Goal: Task Accomplishment & Management: Manage account settings

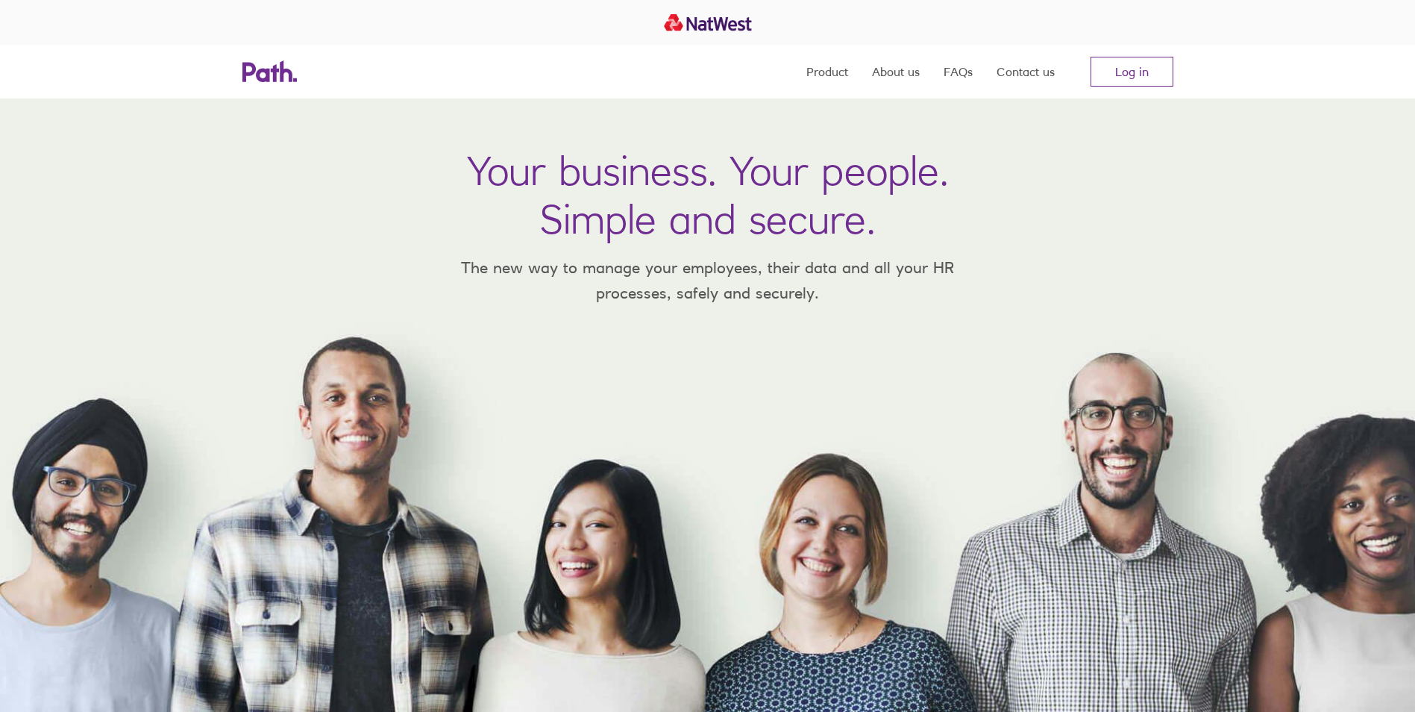
click at [1091, 67] on link "Log in" at bounding box center [1132, 72] width 83 height 30
click at [1104, 72] on link "Log in" at bounding box center [1132, 72] width 83 height 30
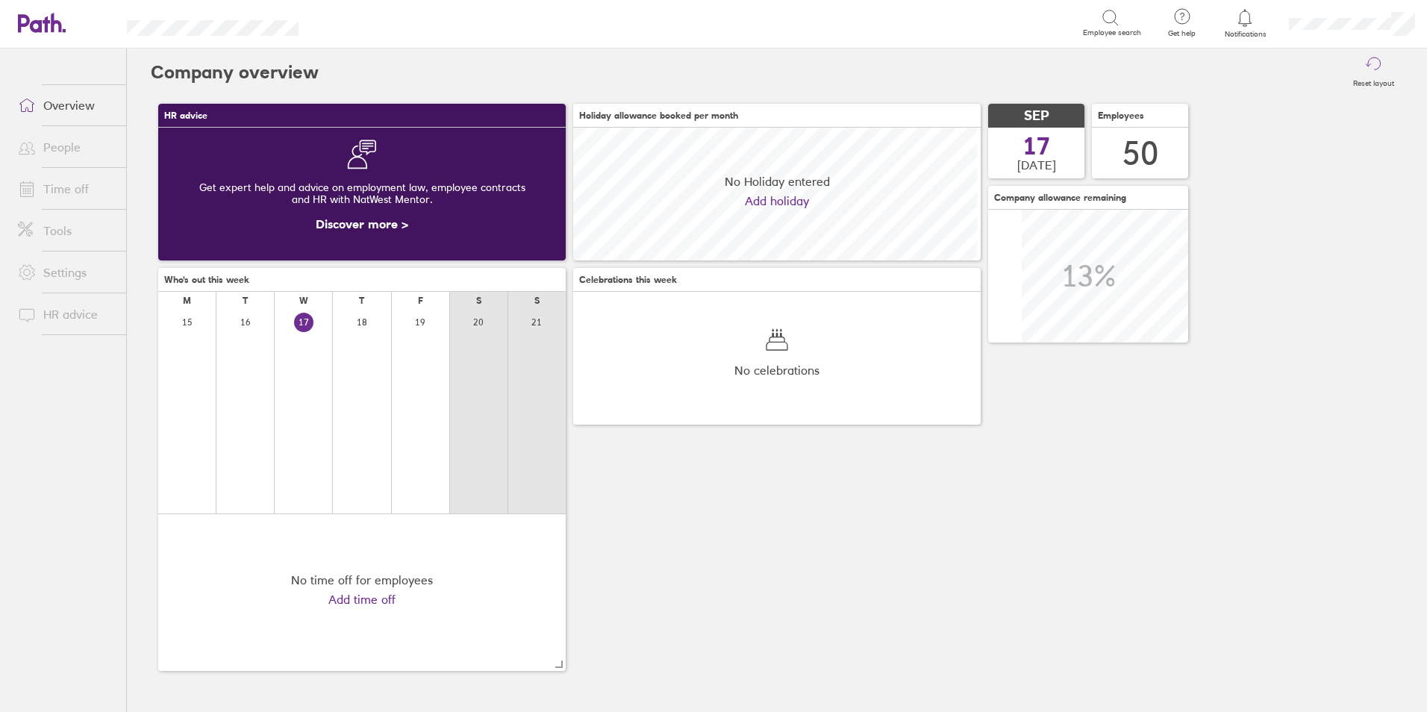
scroll to position [133, 407]
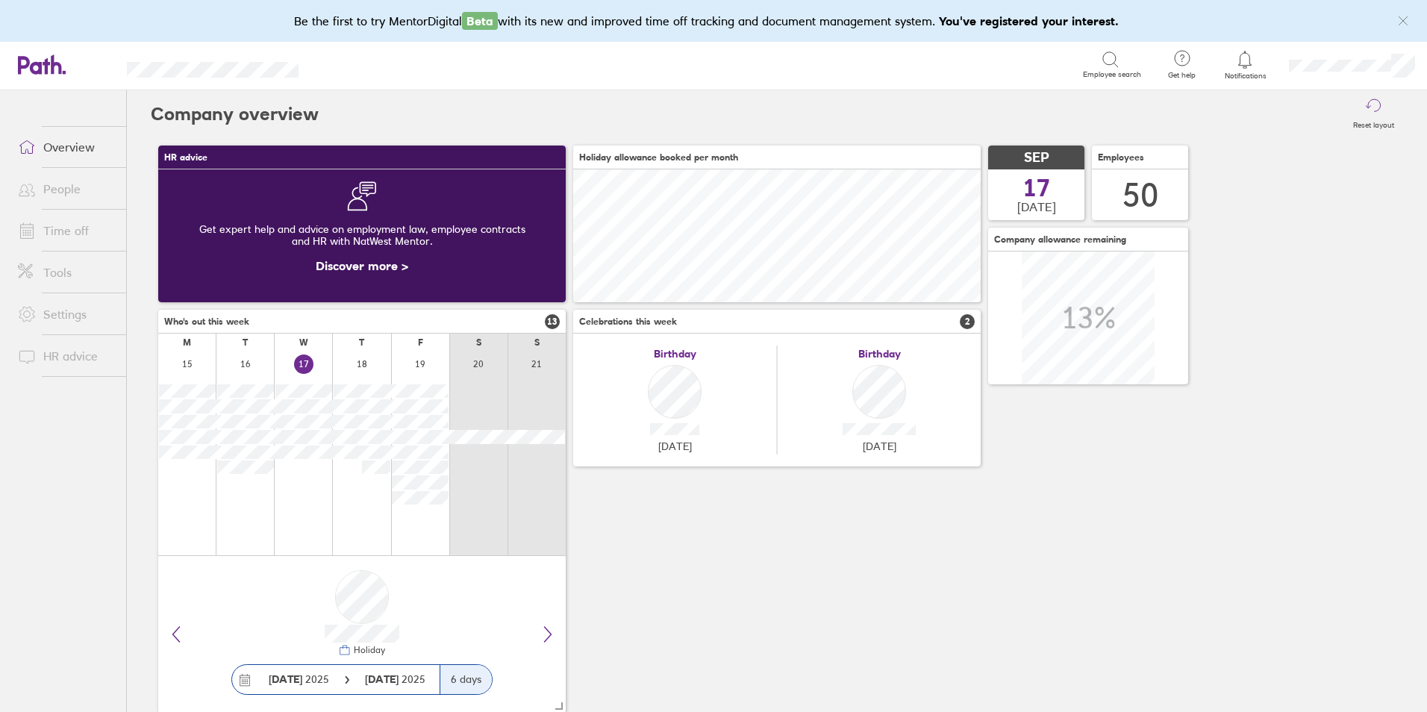
click at [50, 228] on link "Time off" at bounding box center [66, 231] width 120 height 30
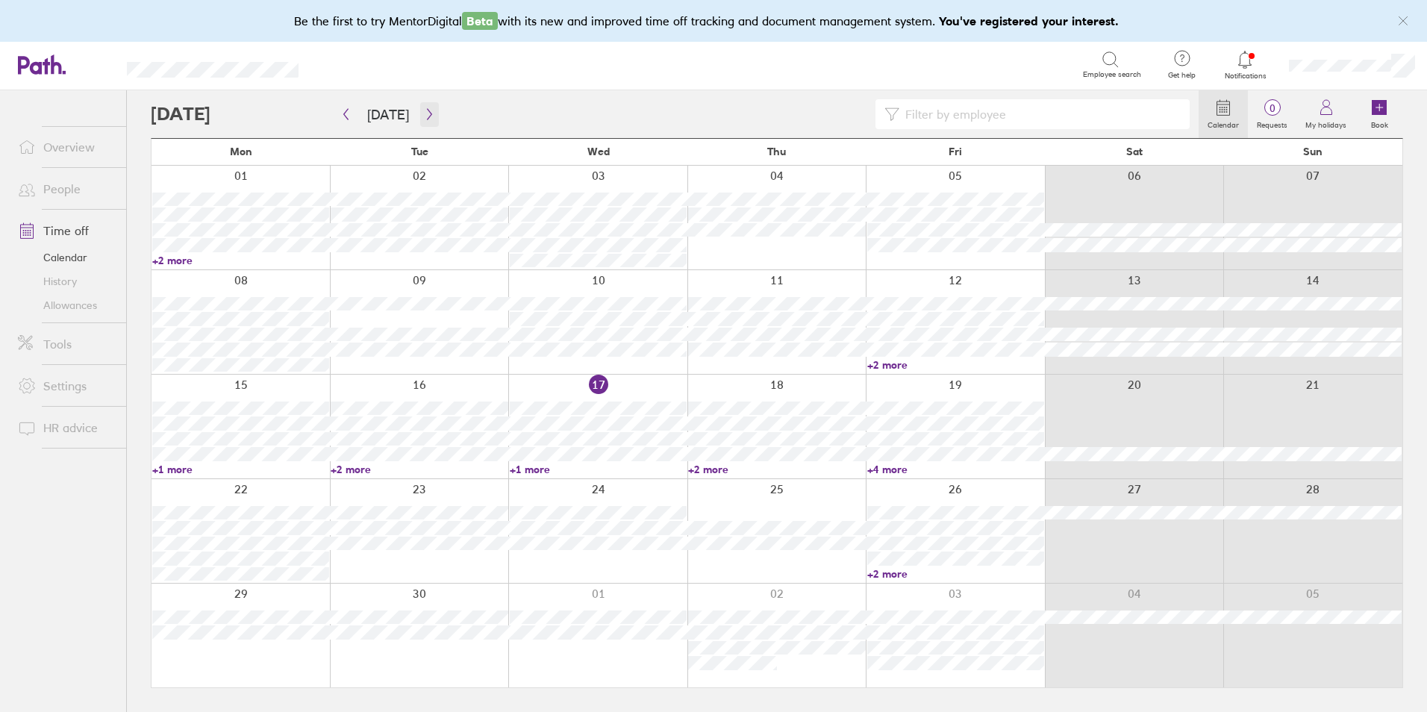
click at [427, 110] on icon "button" at bounding box center [429, 114] width 4 height 11
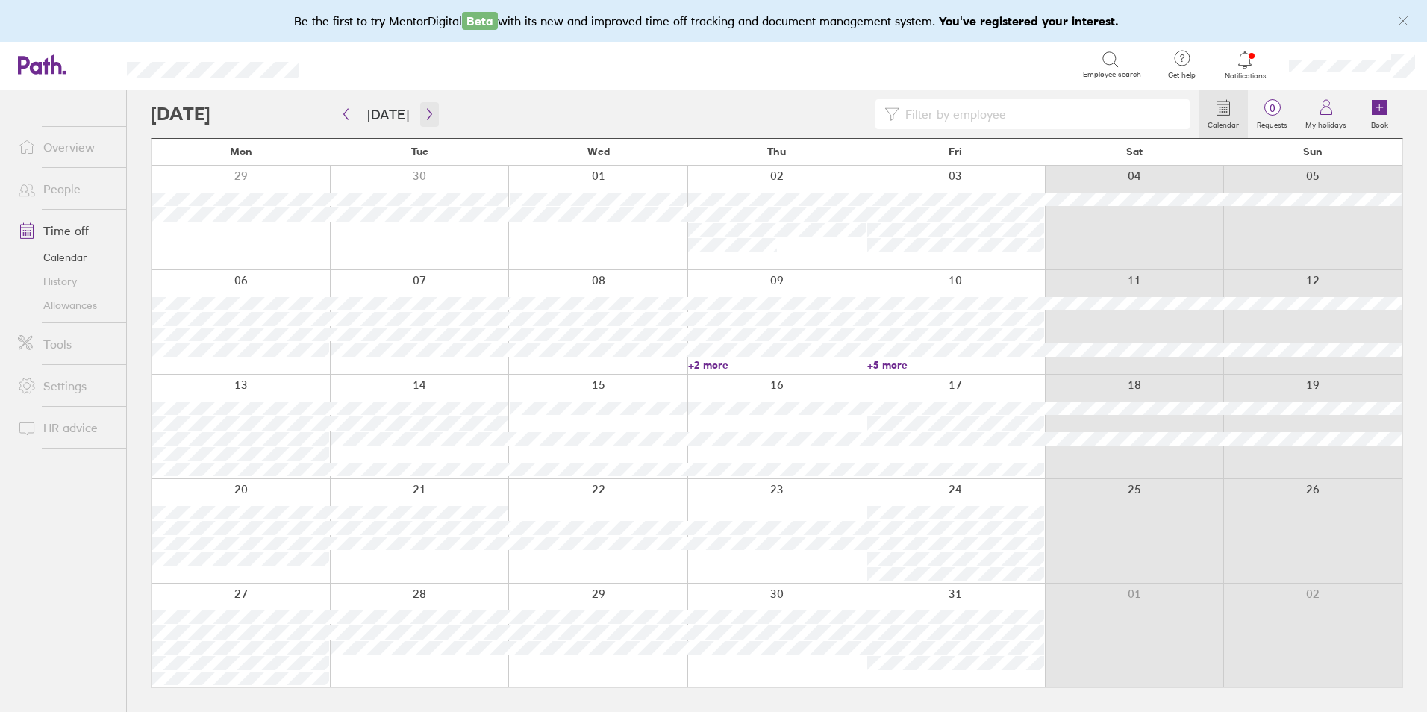
click at [427, 110] on icon "button" at bounding box center [429, 114] width 4 height 11
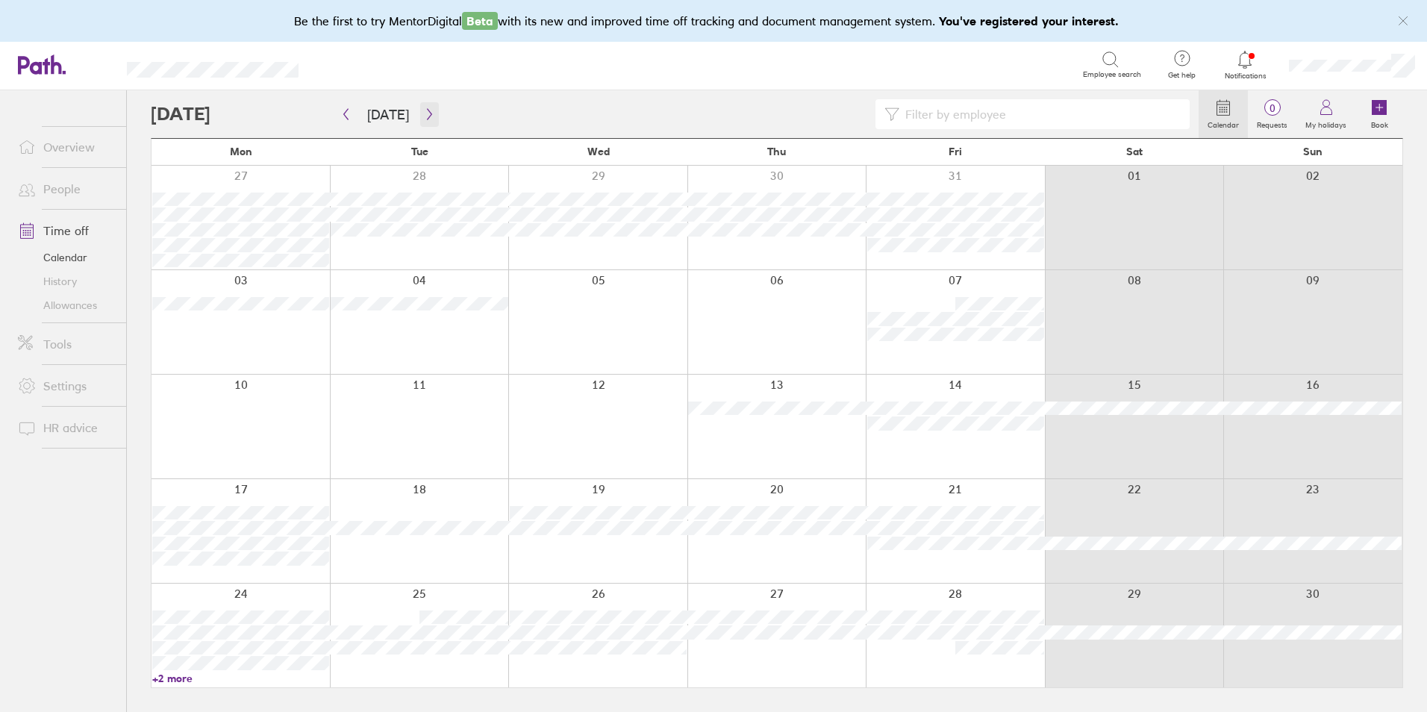
click at [427, 110] on icon "button" at bounding box center [429, 114] width 4 height 11
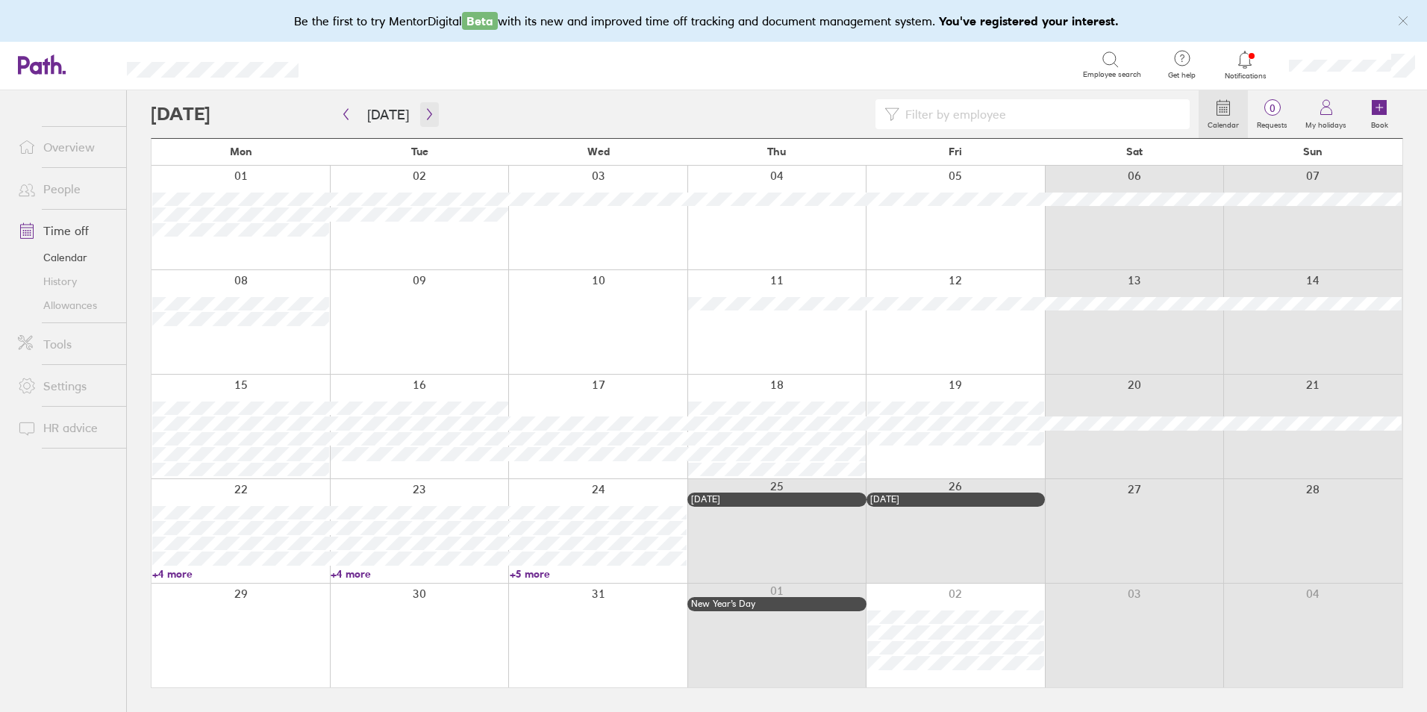
click at [427, 110] on icon "button" at bounding box center [429, 114] width 4 height 11
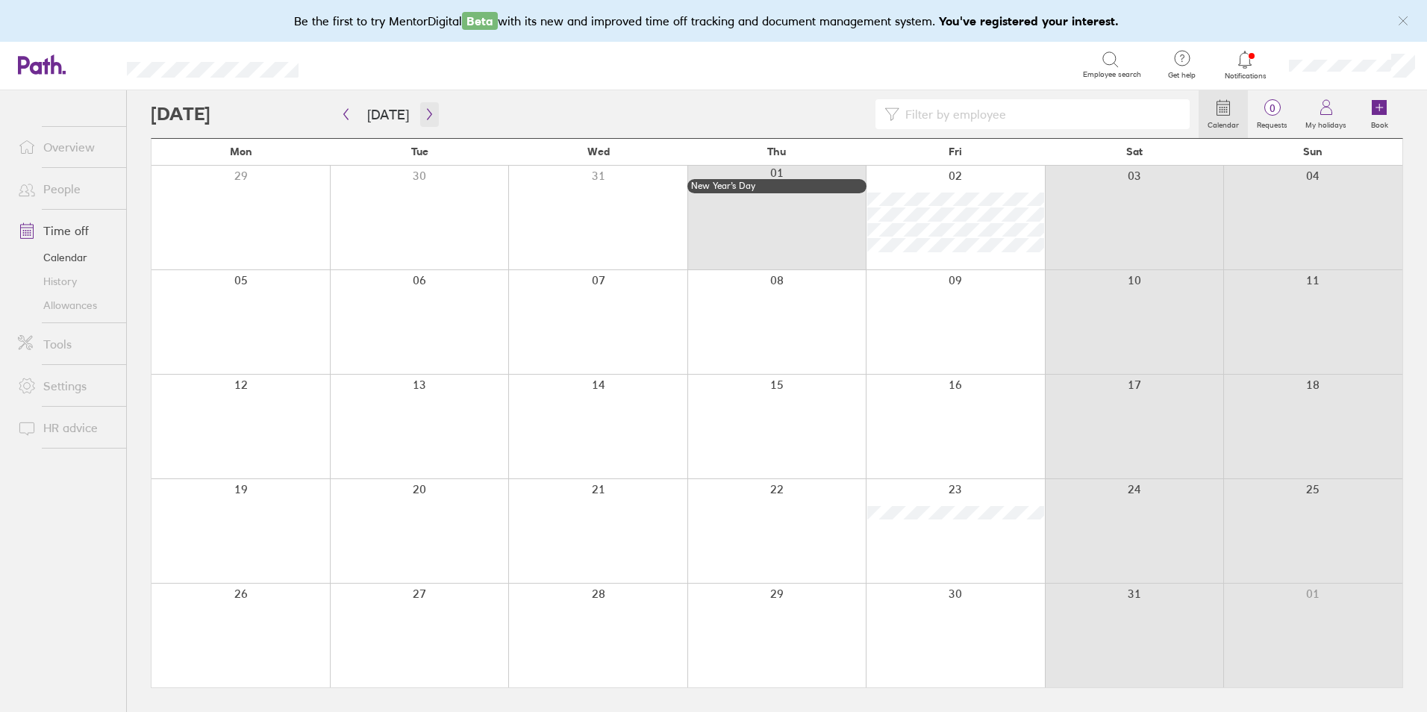
click at [427, 110] on icon "button" at bounding box center [429, 114] width 4 height 11
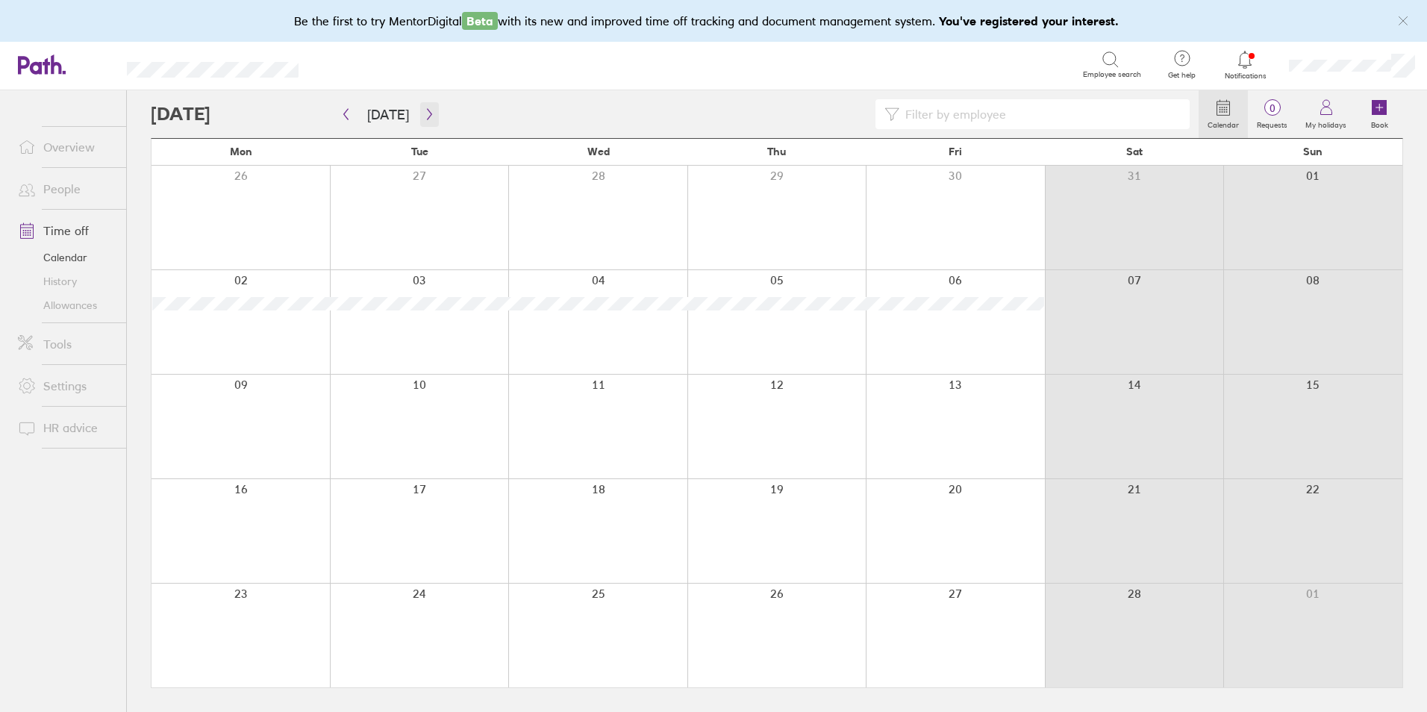
click at [427, 110] on icon "button" at bounding box center [429, 114] width 4 height 11
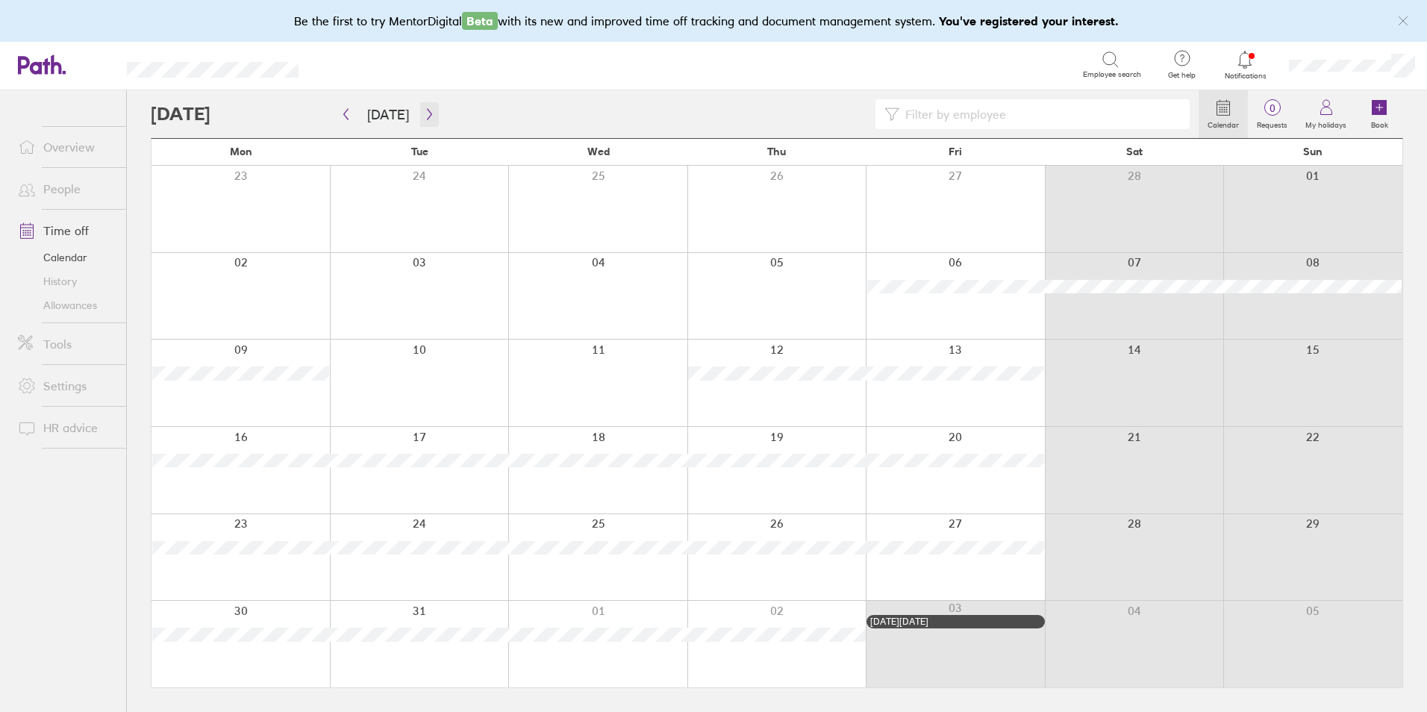
click at [424, 110] on icon "button" at bounding box center [429, 114] width 11 height 12
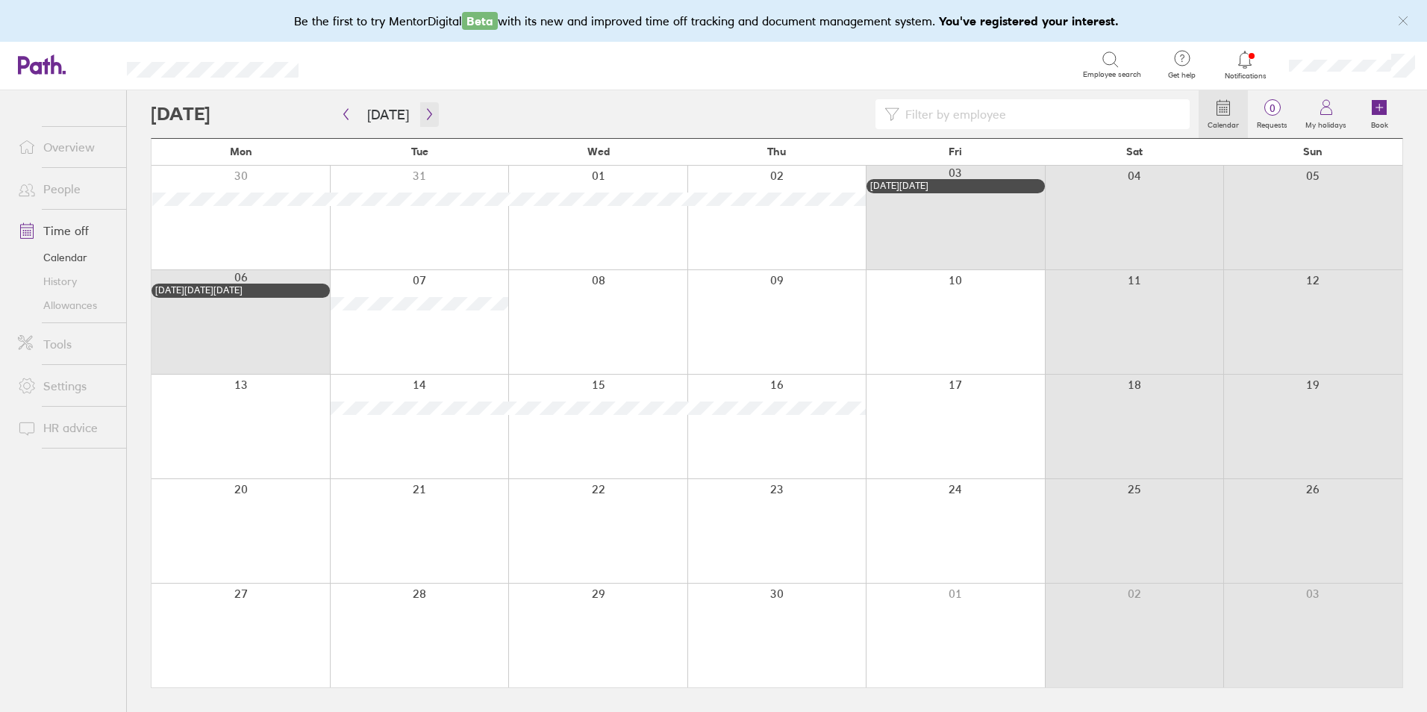
click at [424, 110] on icon "button" at bounding box center [429, 114] width 11 height 12
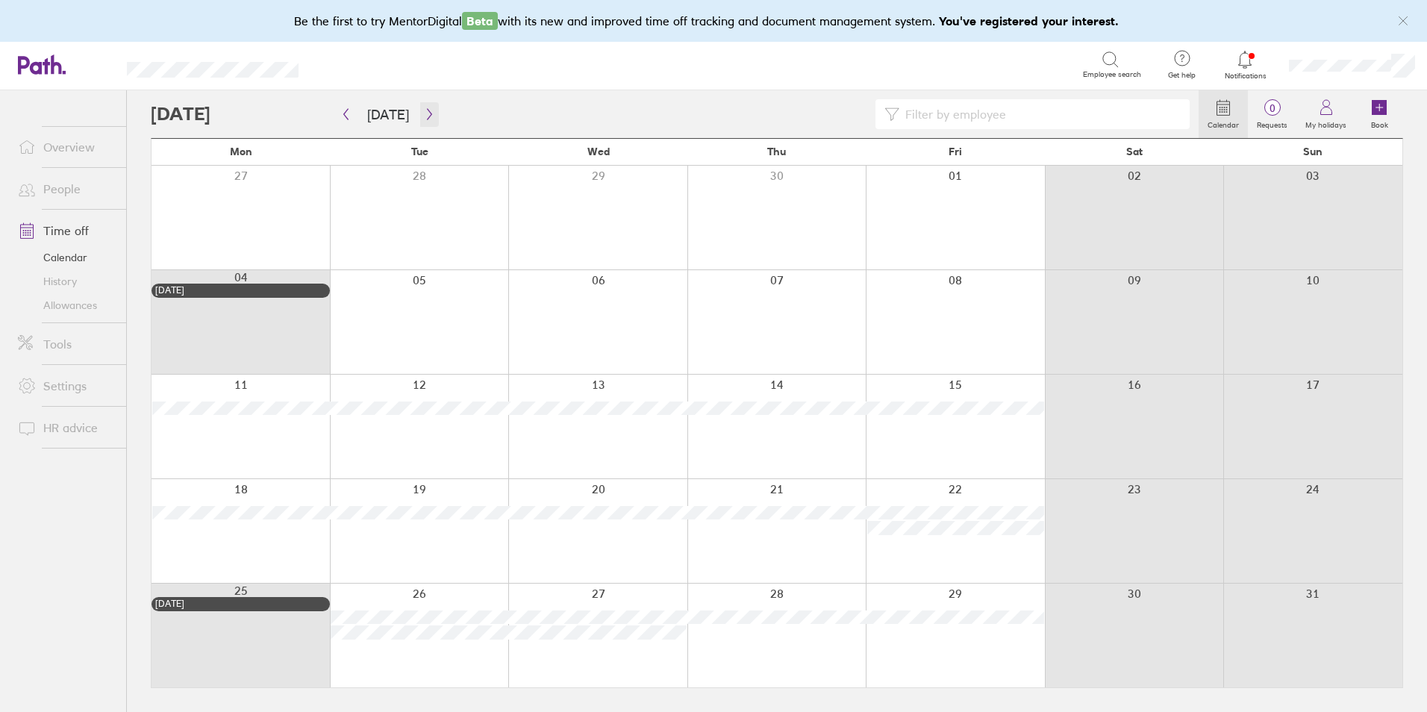
click at [424, 110] on icon "button" at bounding box center [429, 114] width 11 height 12
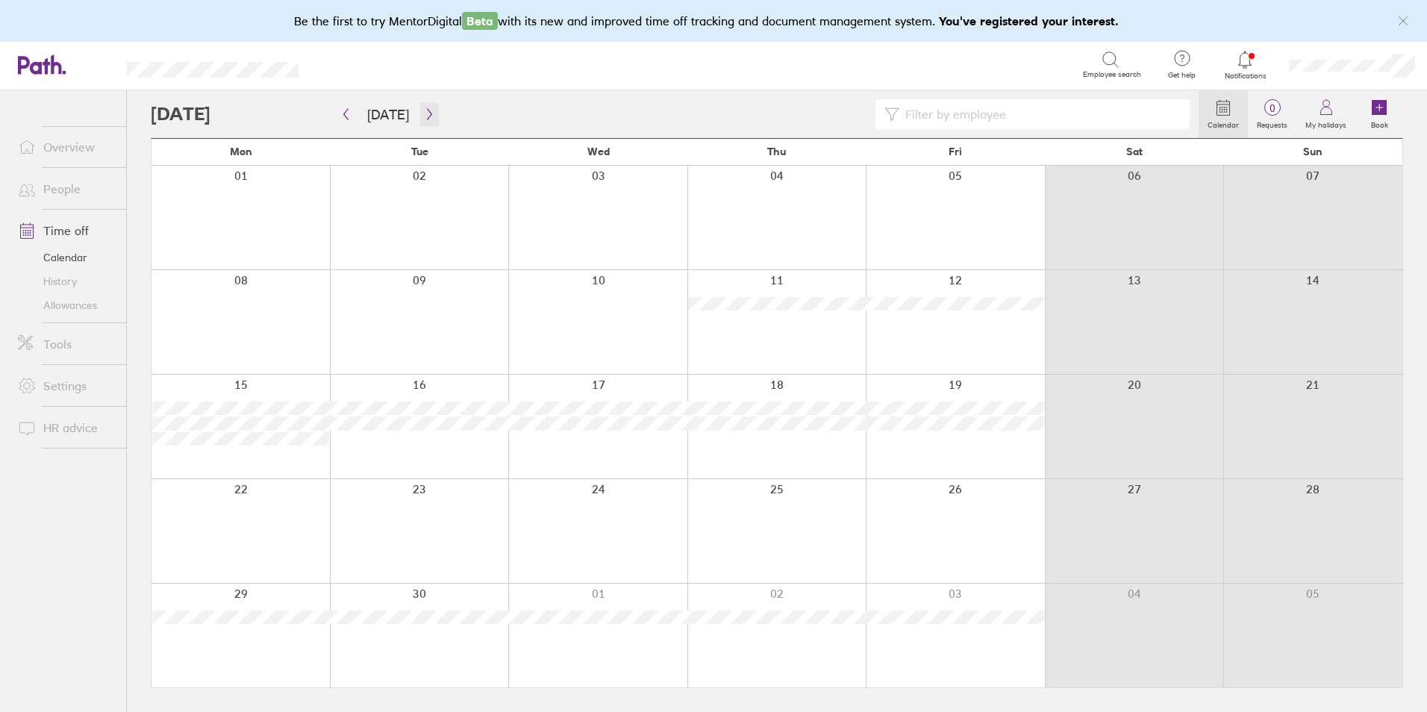
click at [424, 110] on icon "button" at bounding box center [429, 114] width 11 height 12
click at [424, 119] on icon "button" at bounding box center [429, 114] width 11 height 12
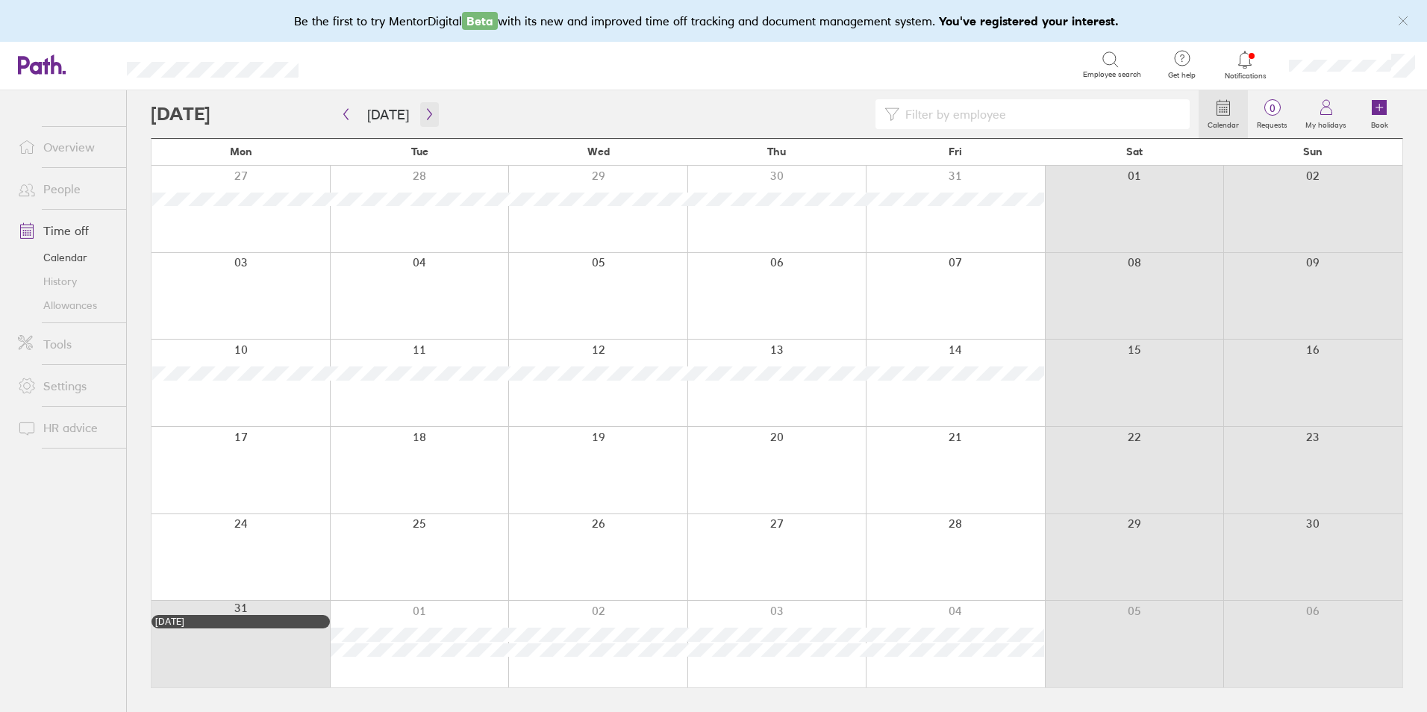
click at [429, 119] on icon "button" at bounding box center [429, 114] width 11 height 12
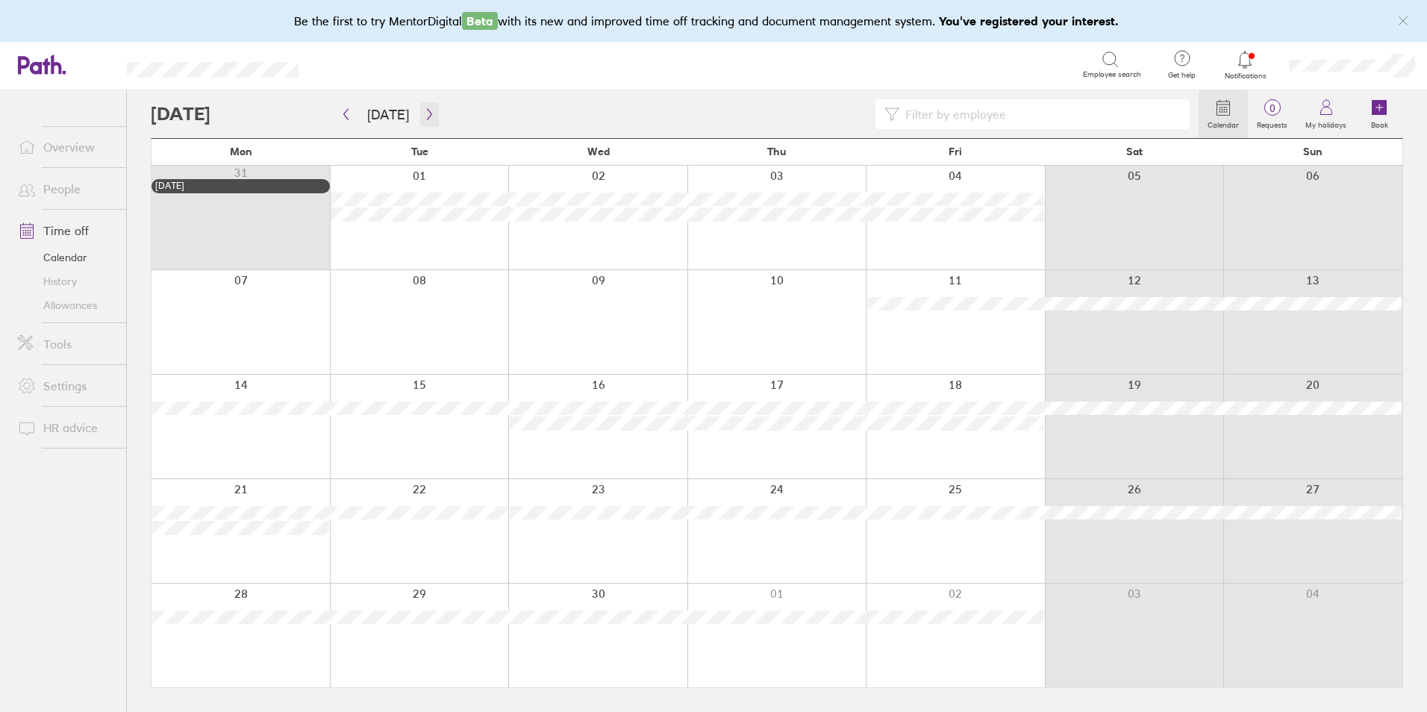
click at [431, 120] on button "button" at bounding box center [429, 114] width 19 height 25
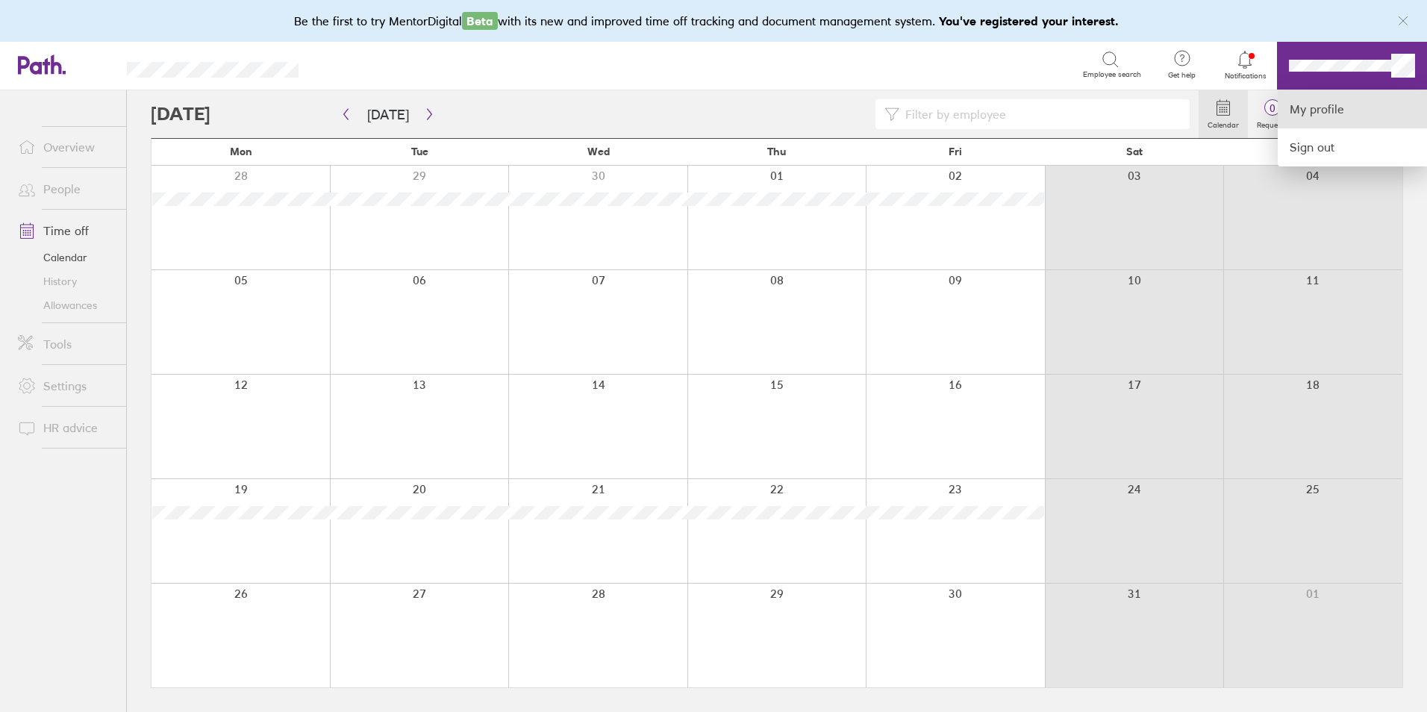
click at [1350, 100] on link "My profile" at bounding box center [1351, 109] width 149 height 38
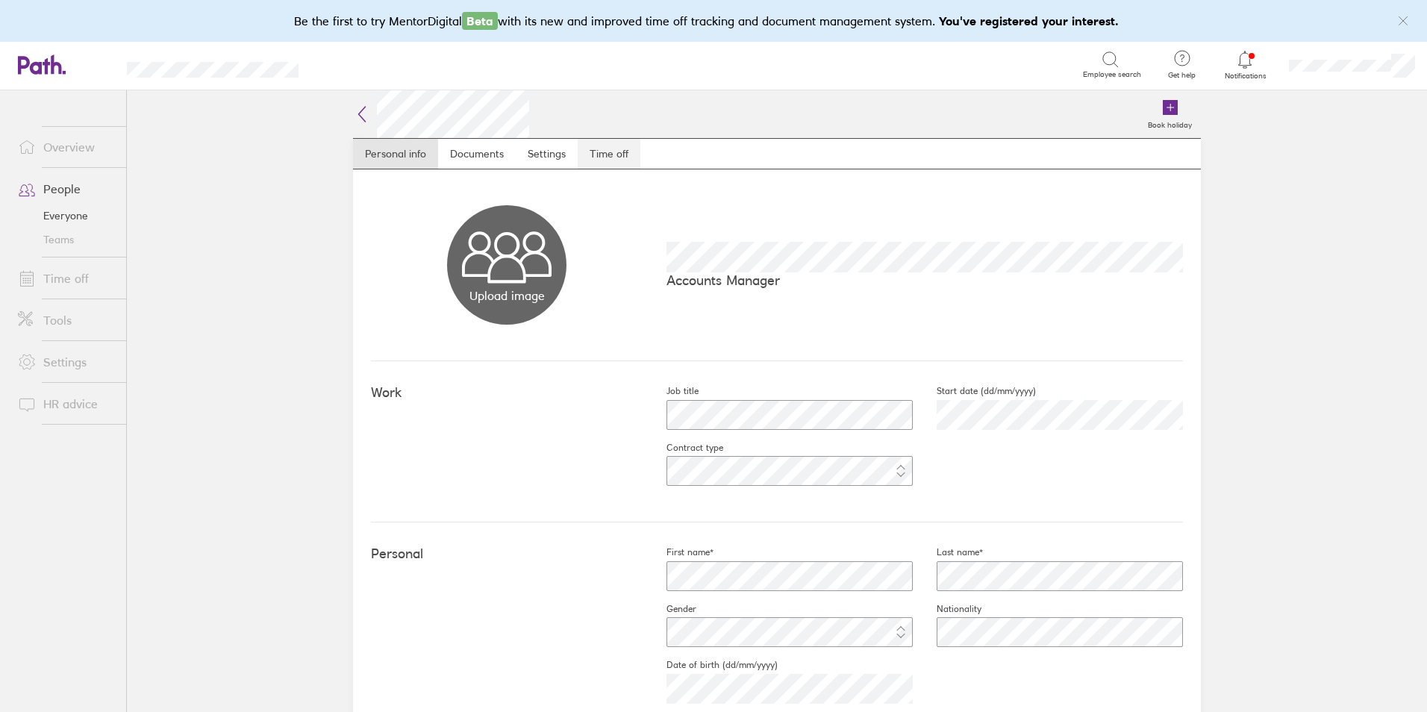
click at [606, 154] on link "Time off" at bounding box center [609, 154] width 63 height 30
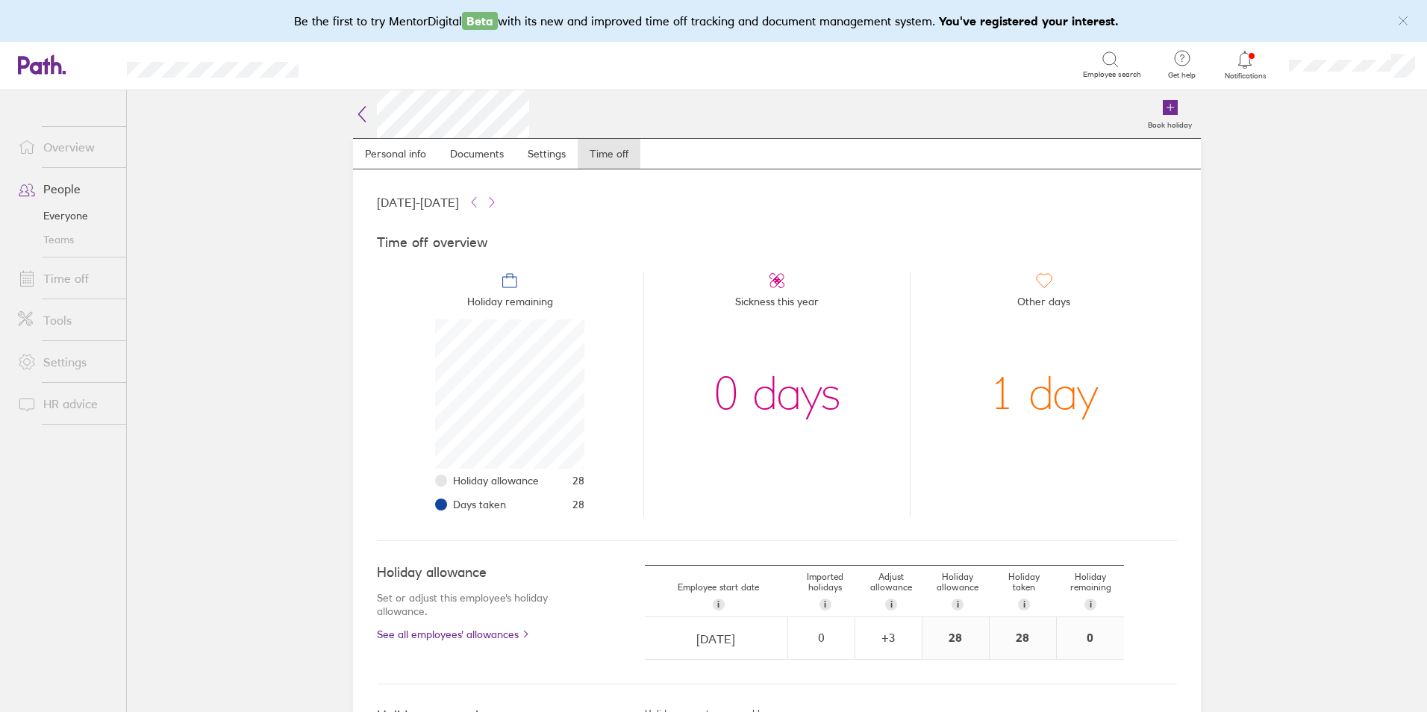
click at [498, 204] on icon at bounding box center [492, 202] width 12 height 12
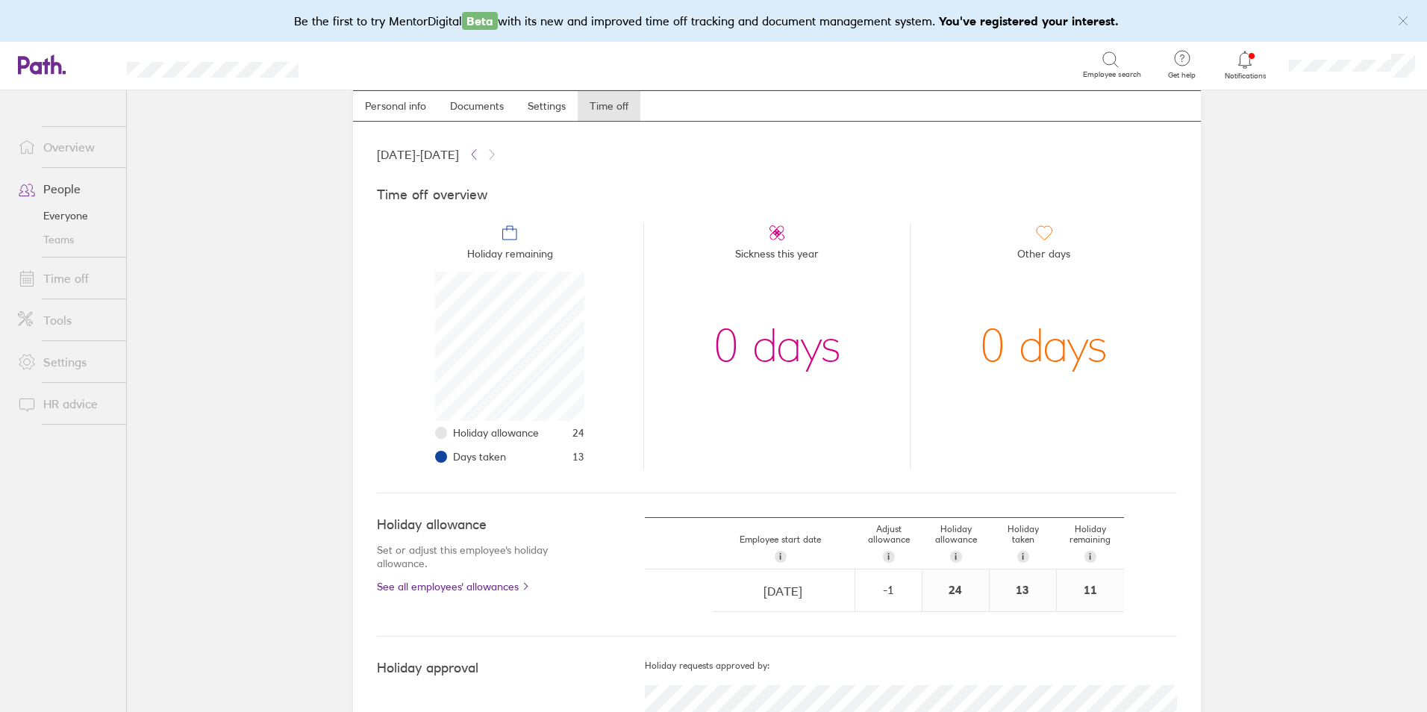
scroll to position [75, 0]
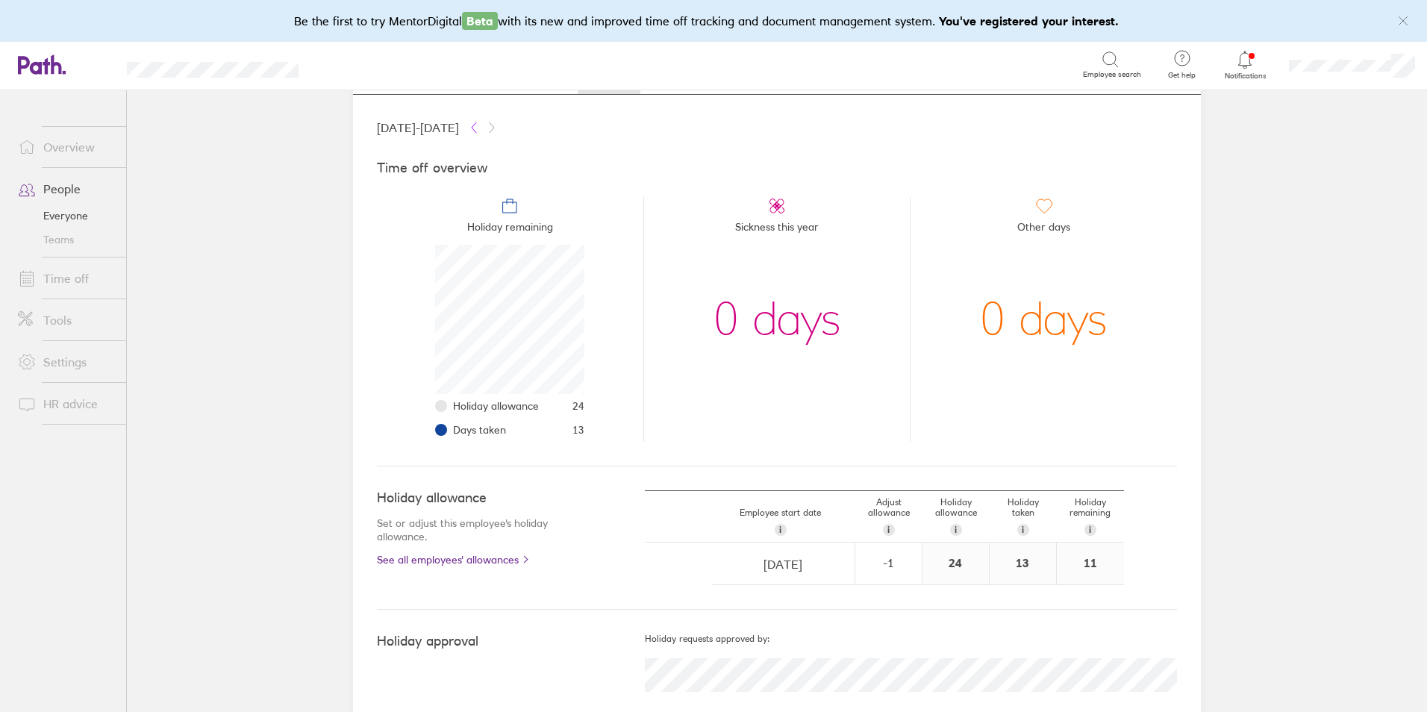
click at [480, 127] on icon at bounding box center [474, 128] width 12 height 12
click at [498, 128] on icon at bounding box center [492, 128] width 12 height 12
click at [480, 129] on icon at bounding box center [474, 128] width 12 height 12
click at [498, 129] on icon at bounding box center [492, 128] width 12 height 12
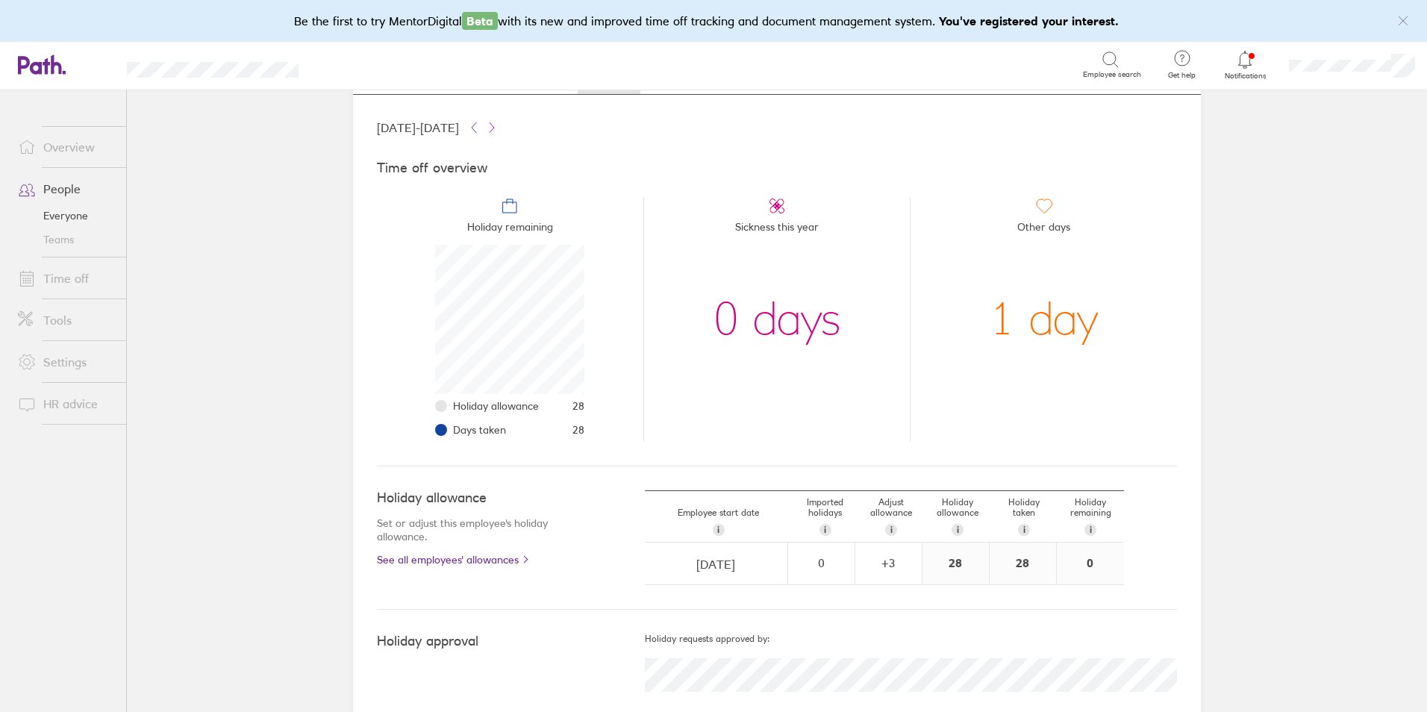
click at [498, 129] on icon at bounding box center [492, 128] width 12 height 12
click at [879, 280] on li "Sickness this year 0 days" at bounding box center [776, 319] width 267 height 245
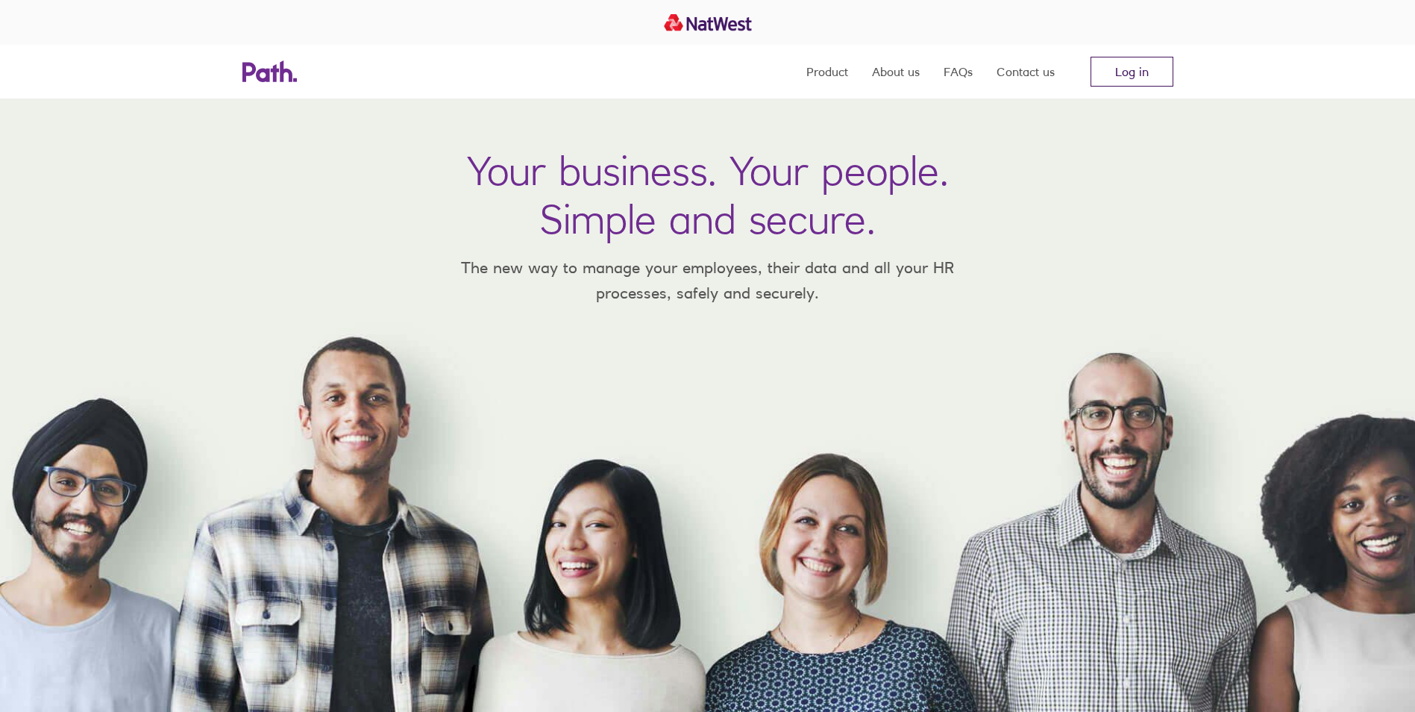
click at [1147, 73] on link "Log in" at bounding box center [1132, 72] width 83 height 30
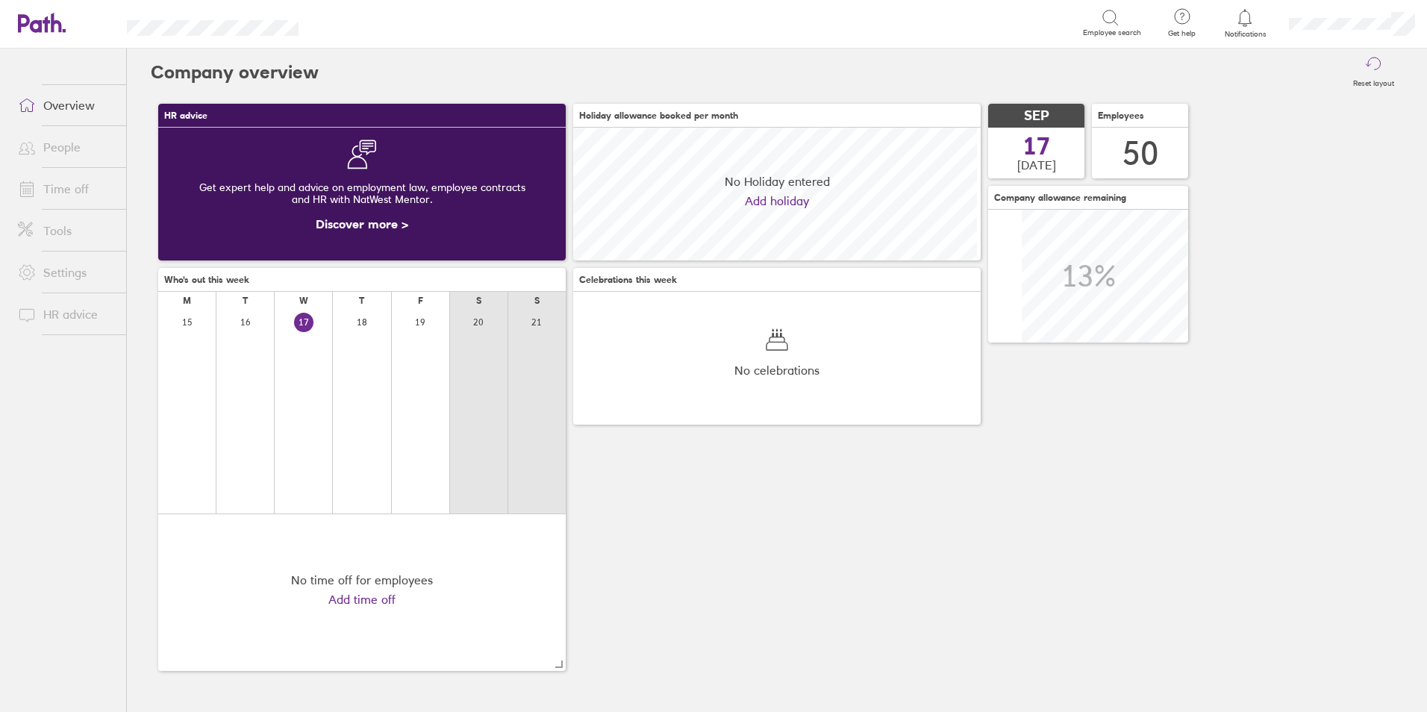
scroll to position [133, 407]
click at [72, 185] on link "Time off" at bounding box center [66, 189] width 120 height 30
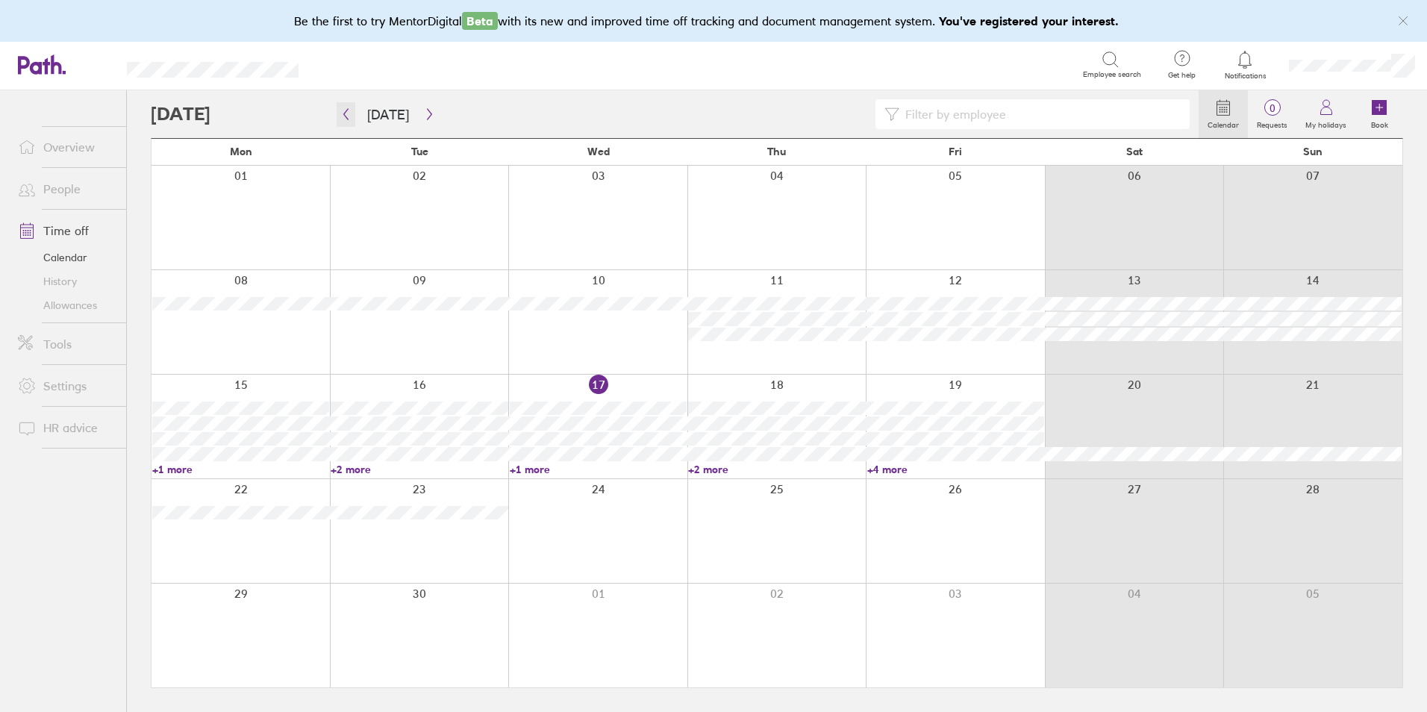
click at [353, 112] on button "button" at bounding box center [346, 114] width 19 height 25
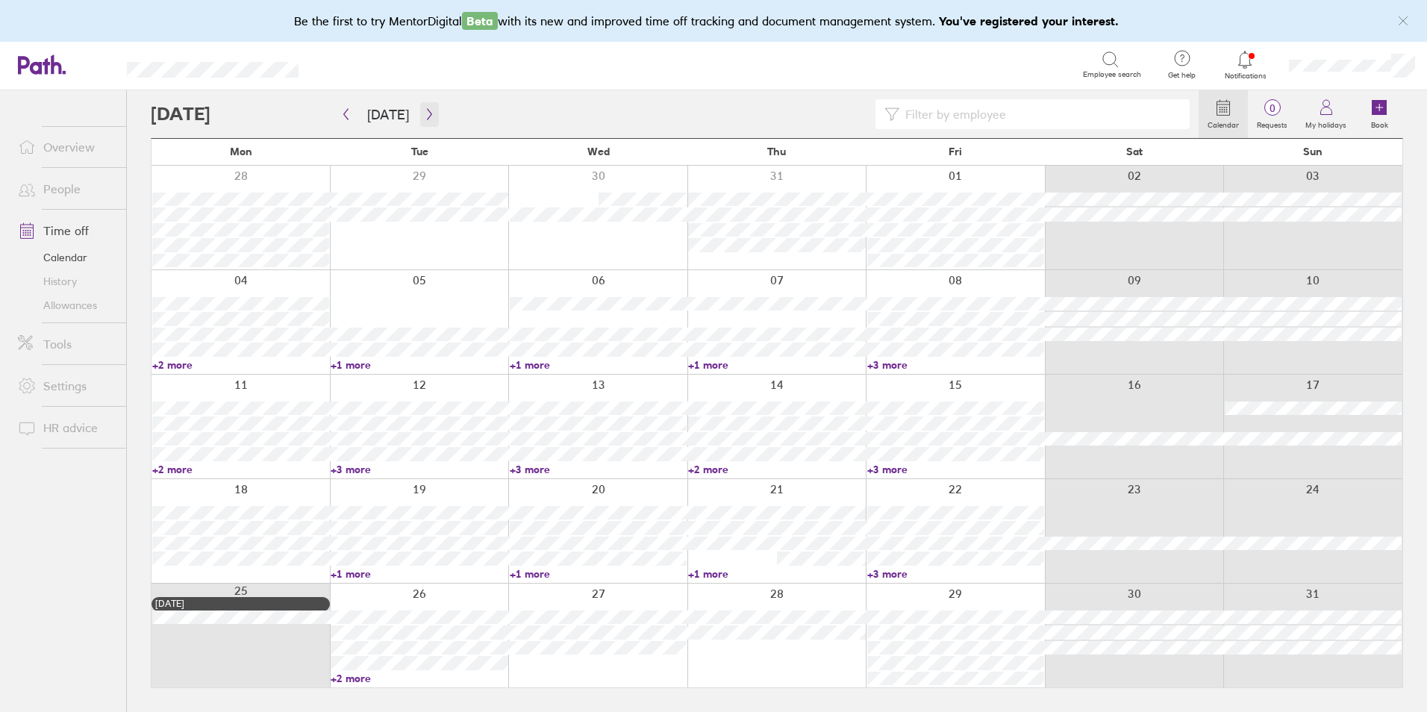
click at [424, 112] on icon "button" at bounding box center [429, 114] width 11 height 12
